Goal: Navigation & Orientation: Find specific page/section

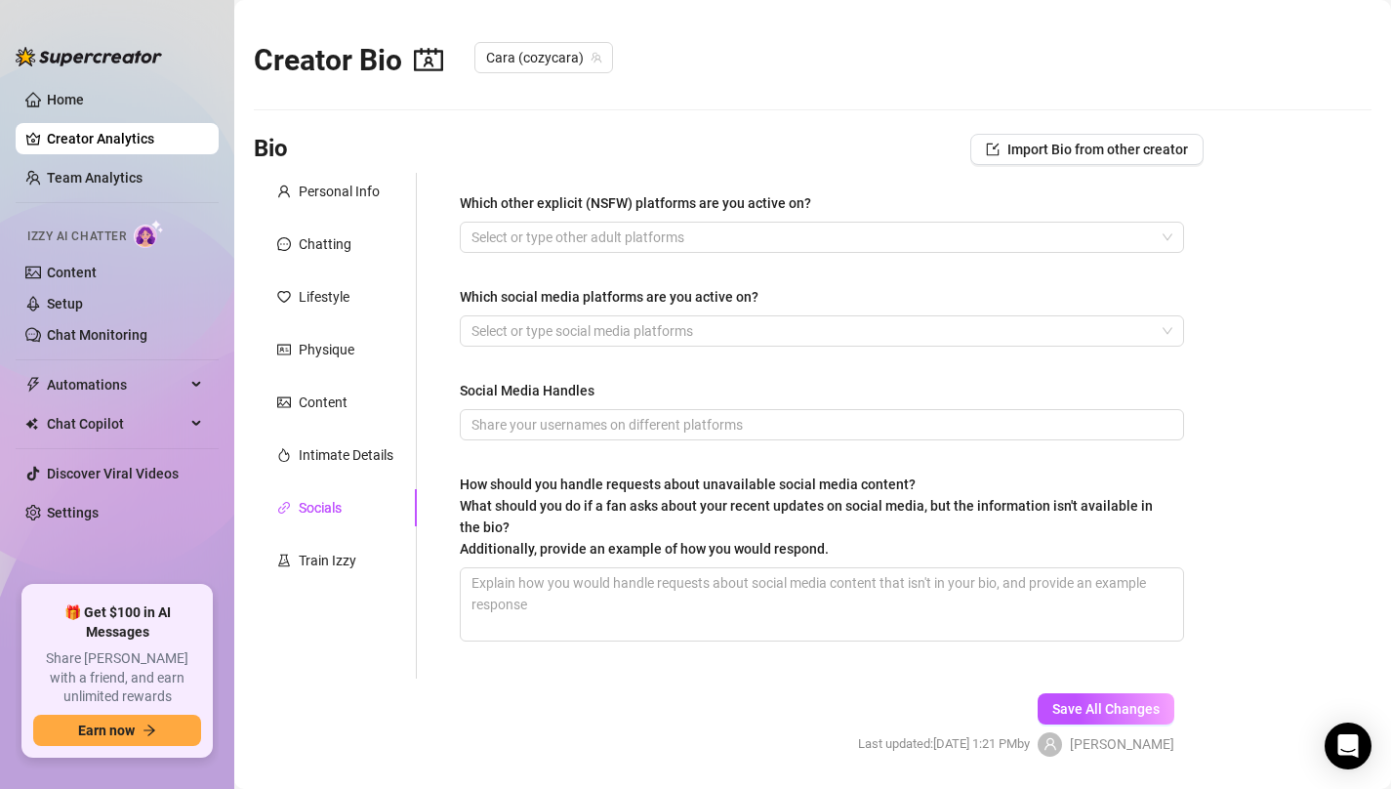
click at [90, 135] on link "Creator Analytics" at bounding box center [125, 138] width 156 height 31
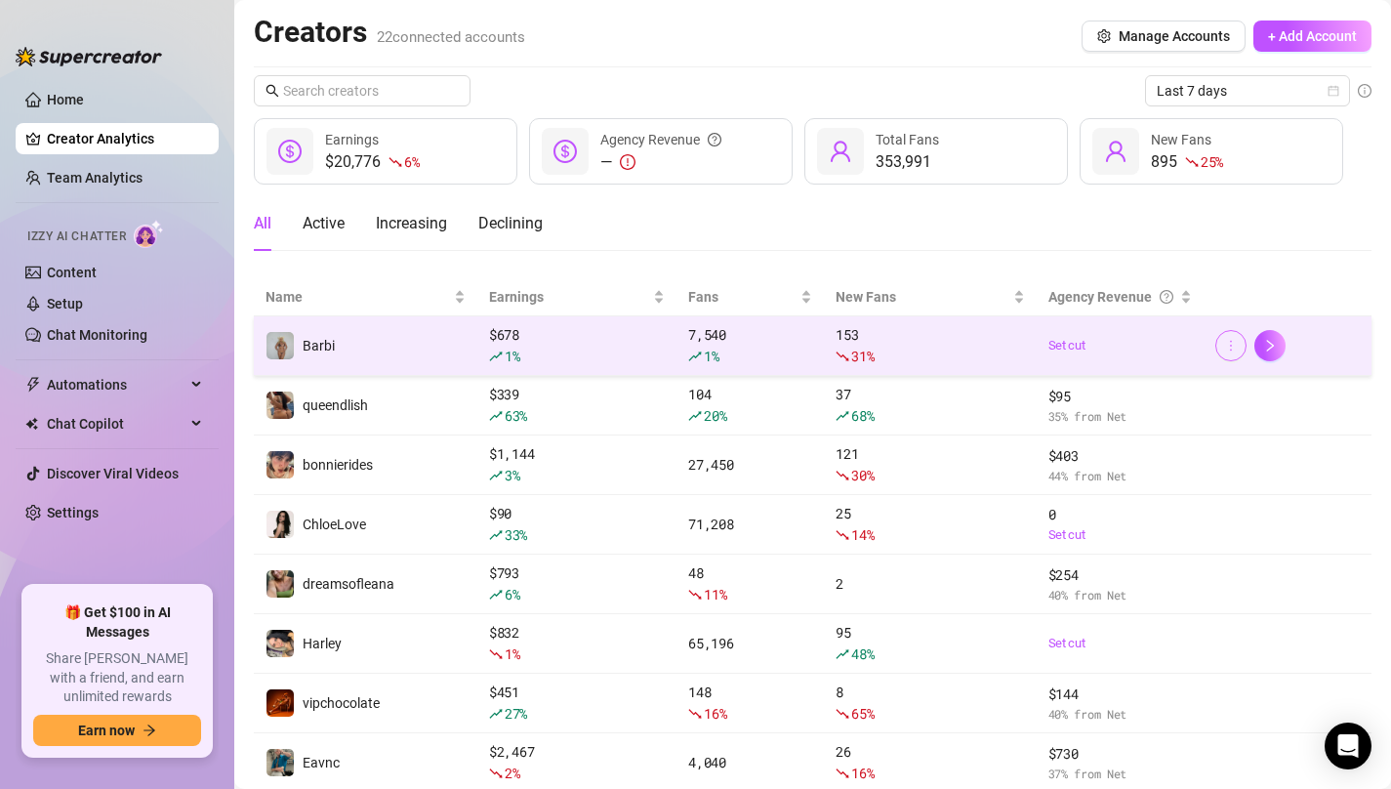
click at [1224, 349] on icon "more" at bounding box center [1231, 346] width 14 height 14
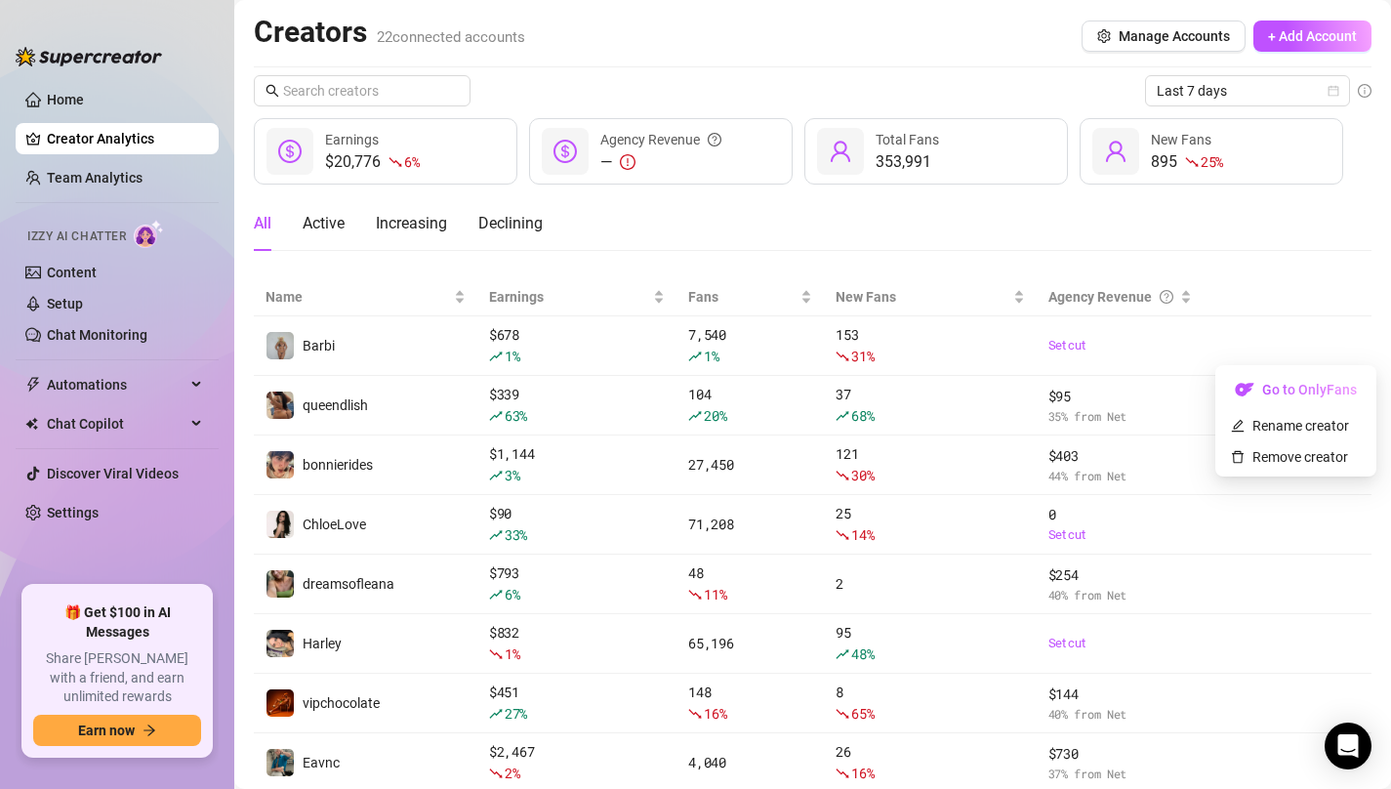
click at [1302, 263] on div "All Active Increasing Declining" at bounding box center [813, 231] width 1118 height 70
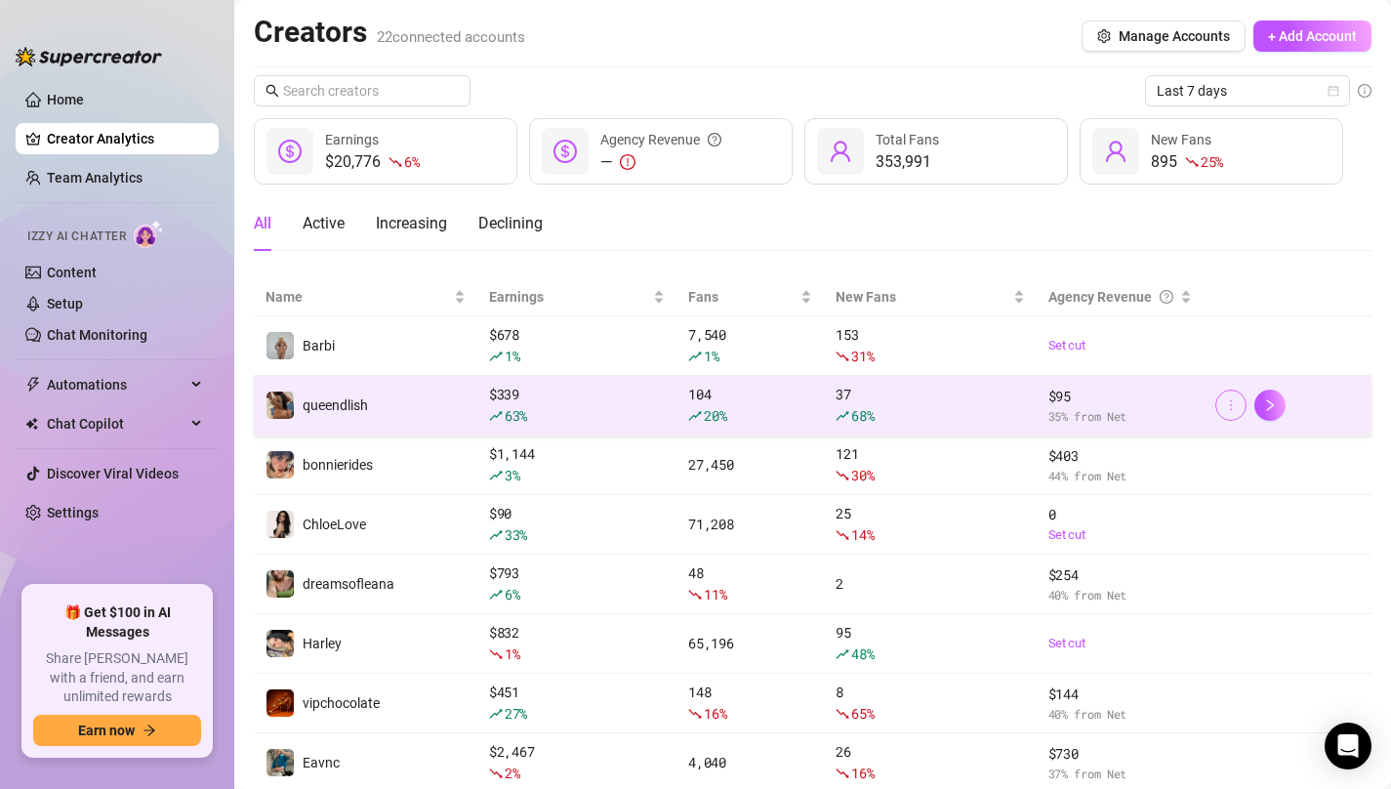
click at [1241, 406] on button "button" at bounding box center [1230, 405] width 31 height 31
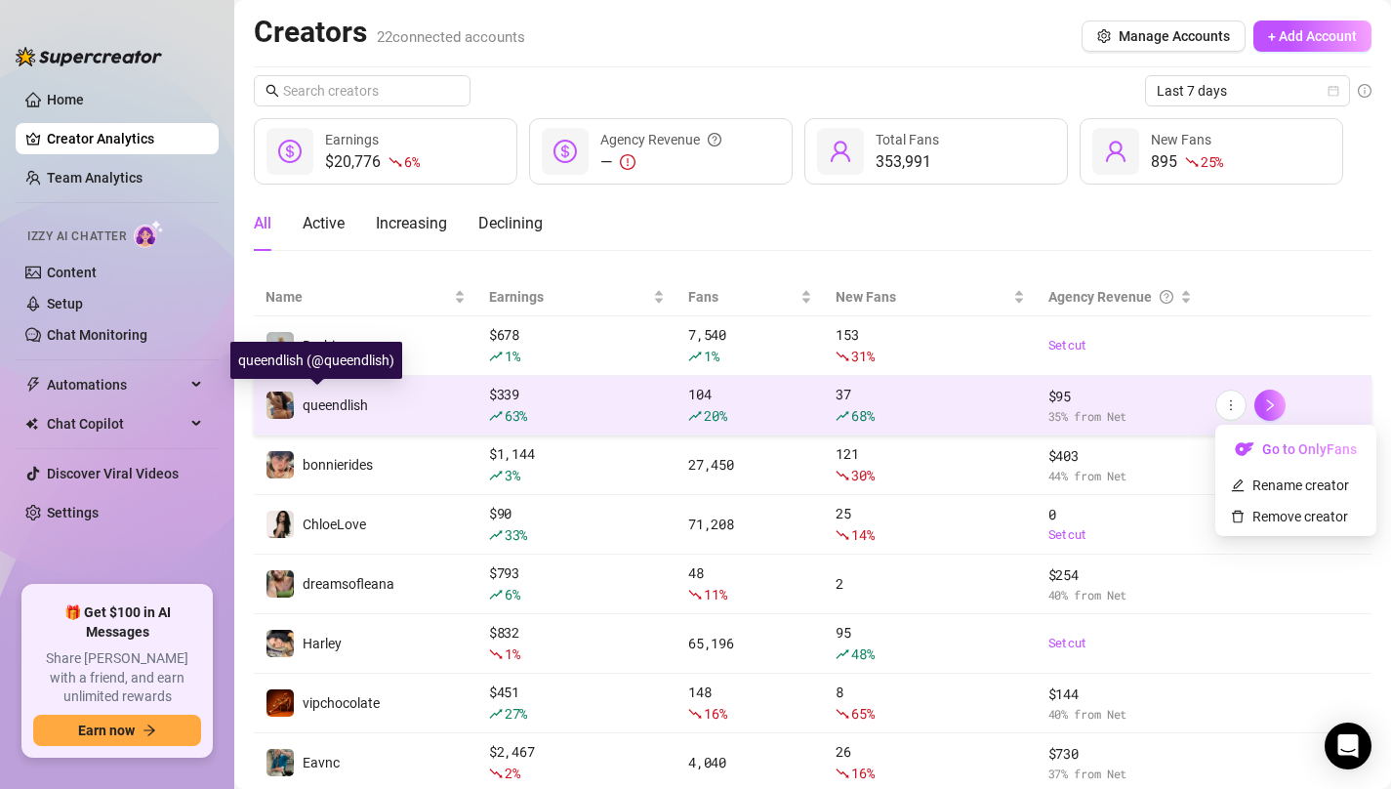
click at [328, 399] on span "queendlish" at bounding box center [335, 405] width 65 height 16
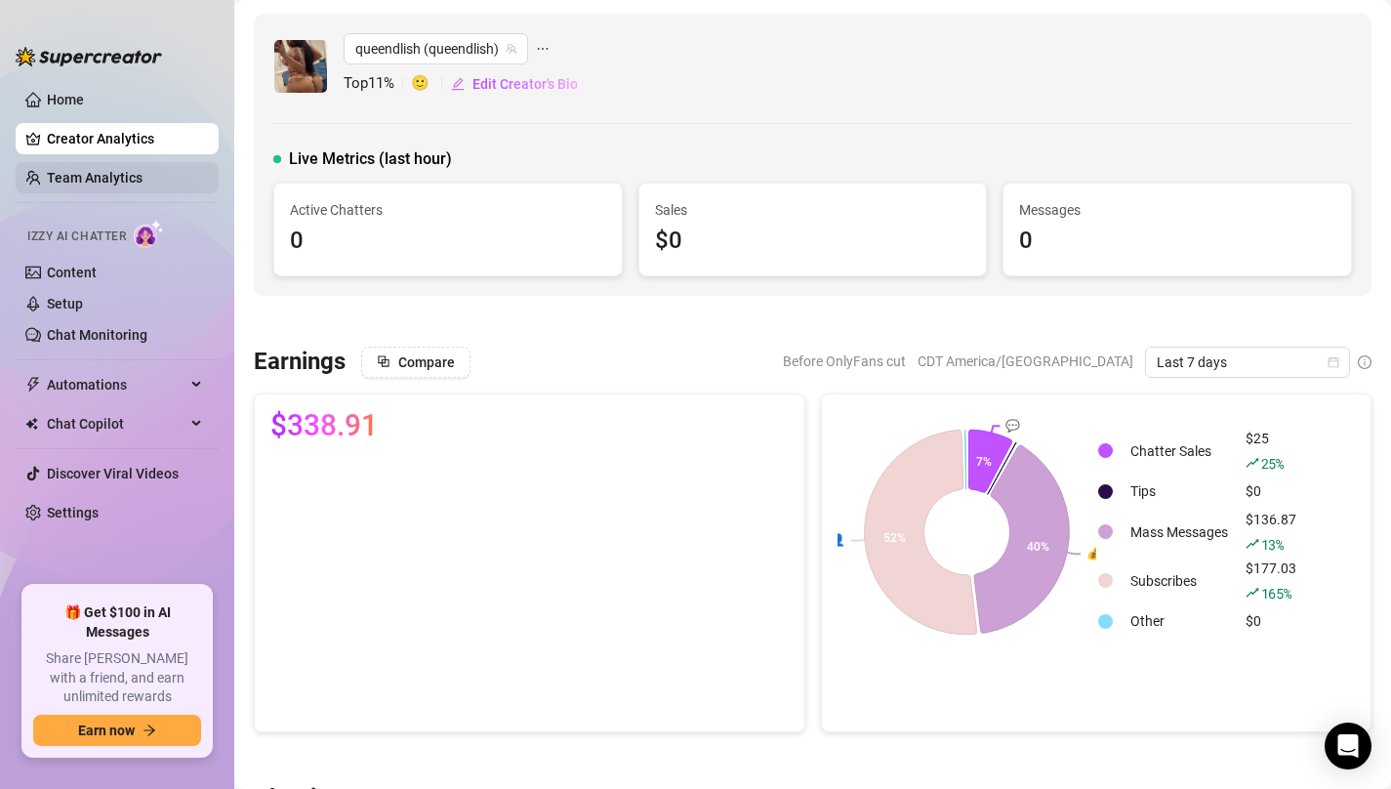
click at [94, 170] on link "Team Analytics" at bounding box center [95, 178] width 96 height 16
